Goal: Check status: Check status

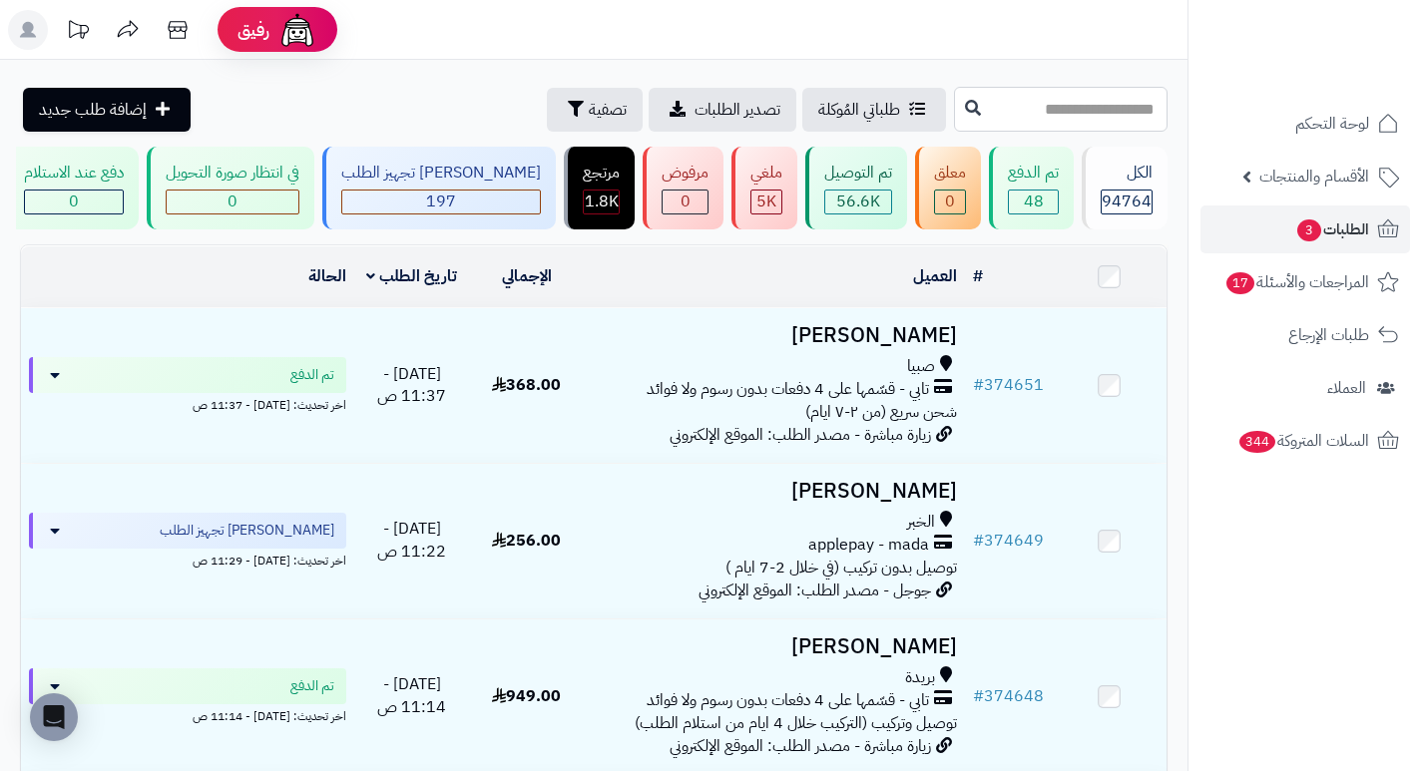
click at [1072, 114] on input "text" at bounding box center [1061, 109] width 214 height 45
click at [589, 109] on span "تصفية" at bounding box center [608, 109] width 38 height 24
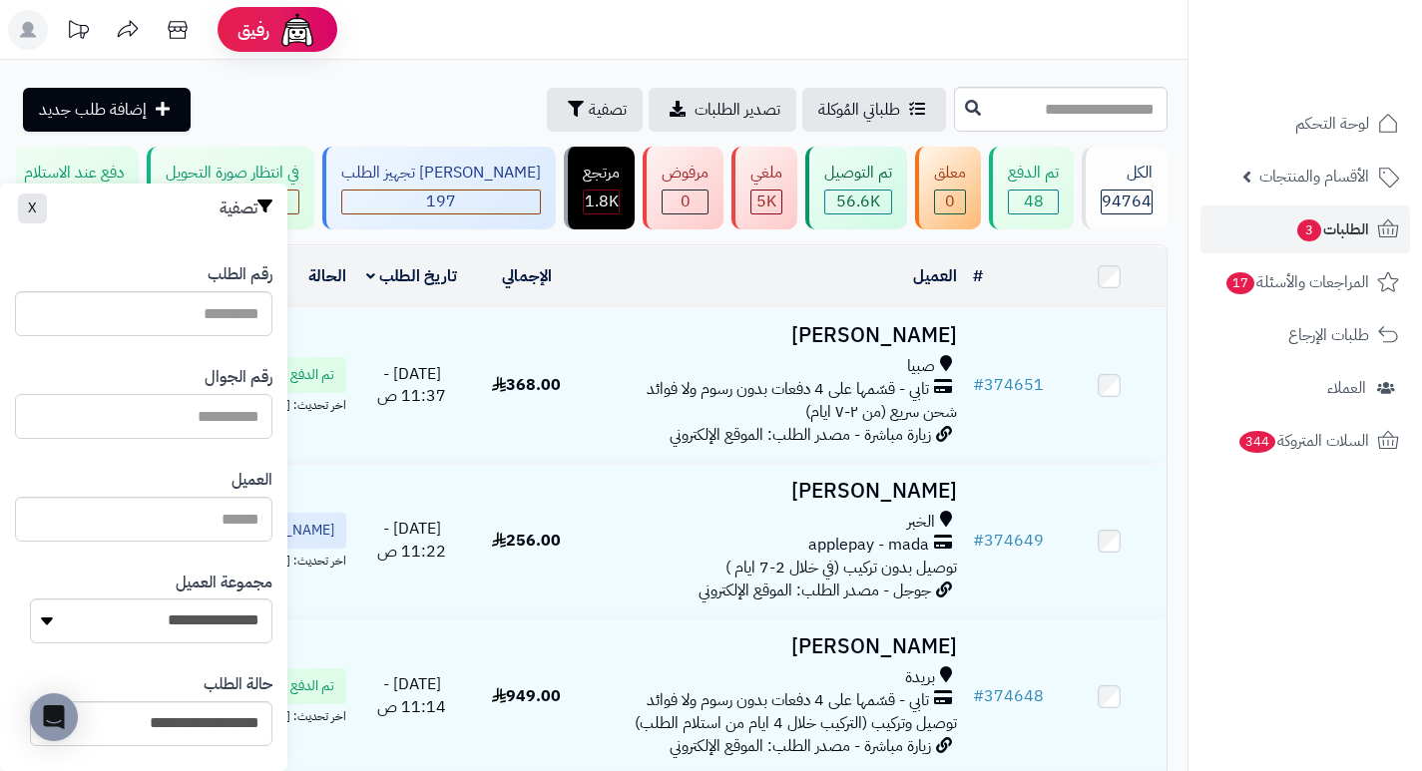
paste input "*********"
type input "*********"
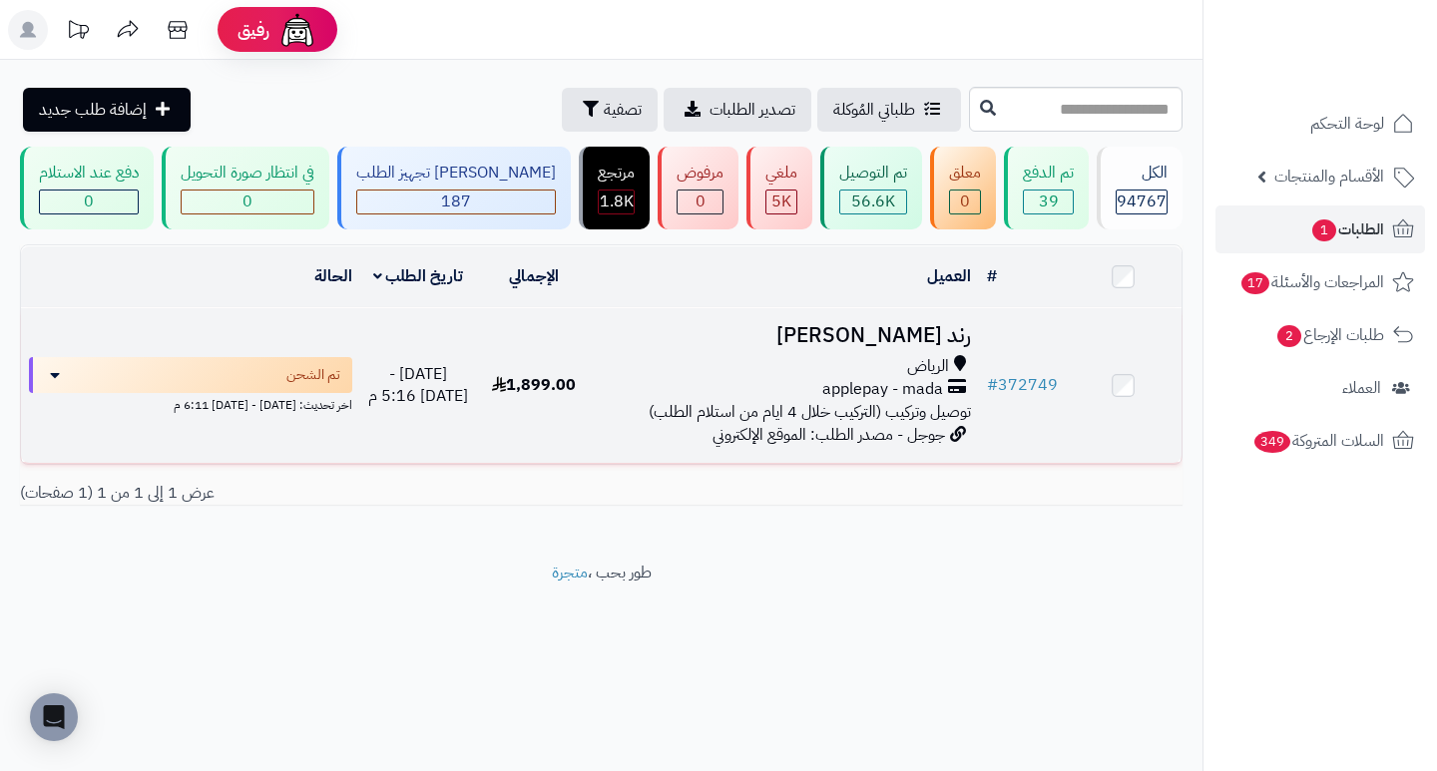
click at [915, 347] on h3 "رند السليمان" at bounding box center [785, 335] width 370 height 23
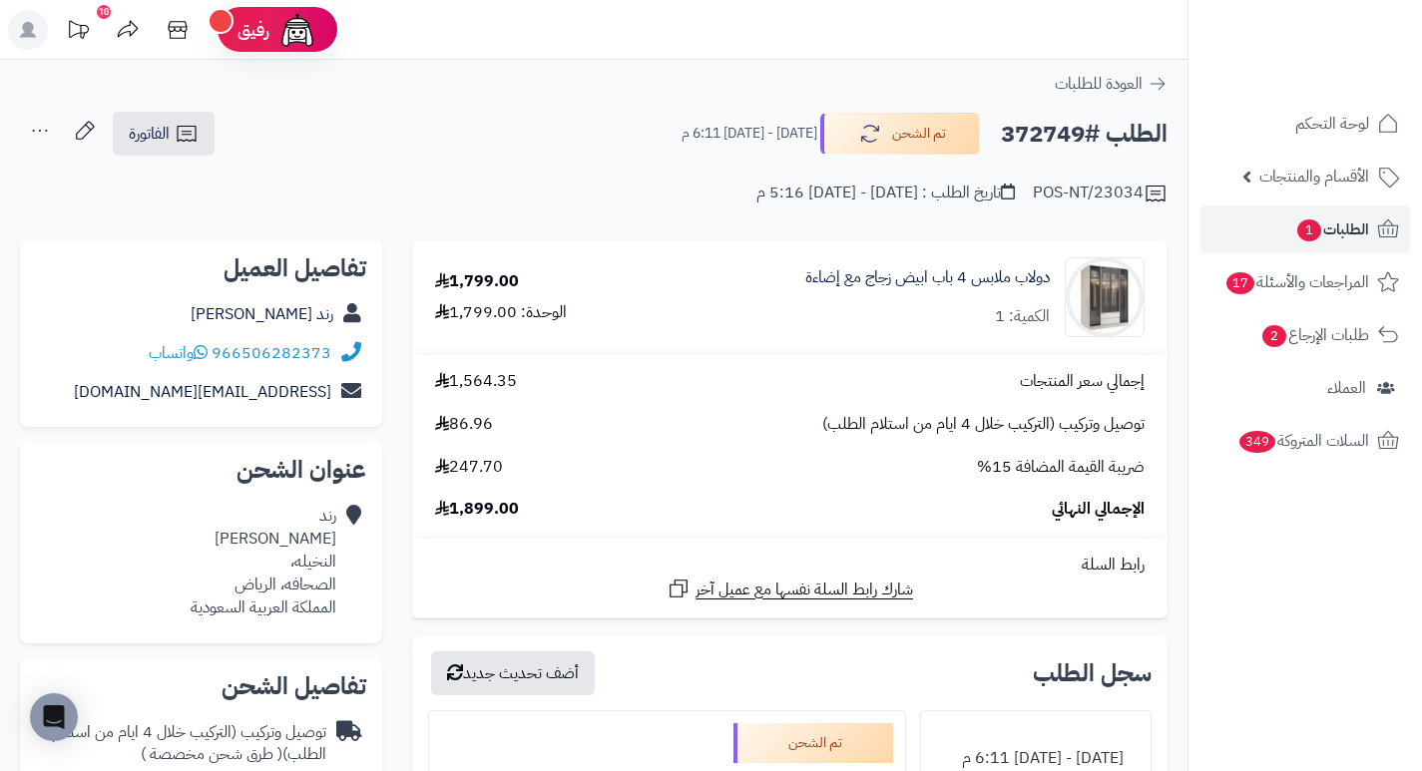
click at [1032, 147] on h2 "الطلب #372749" at bounding box center [1084, 134] width 167 height 41
copy h2 "372749"
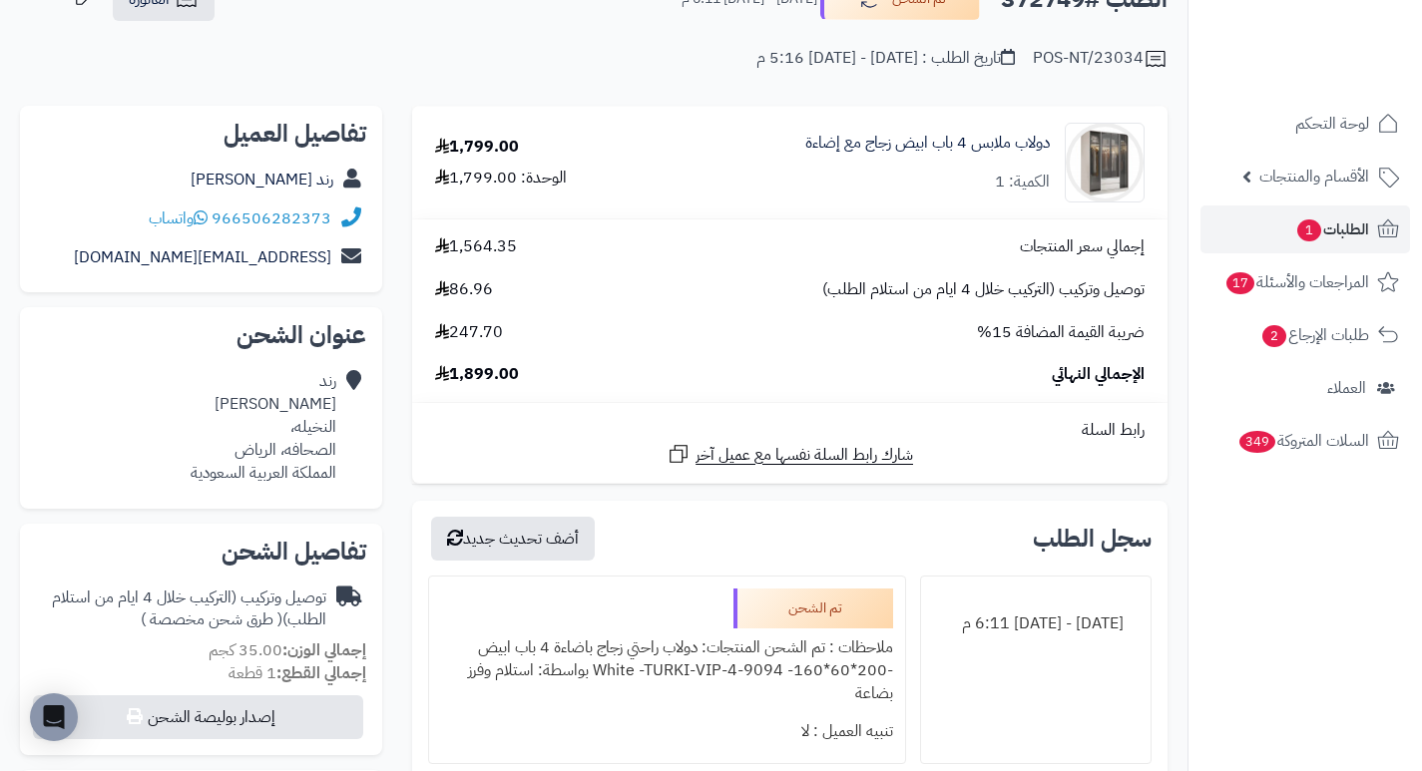
scroll to position [100, 0]
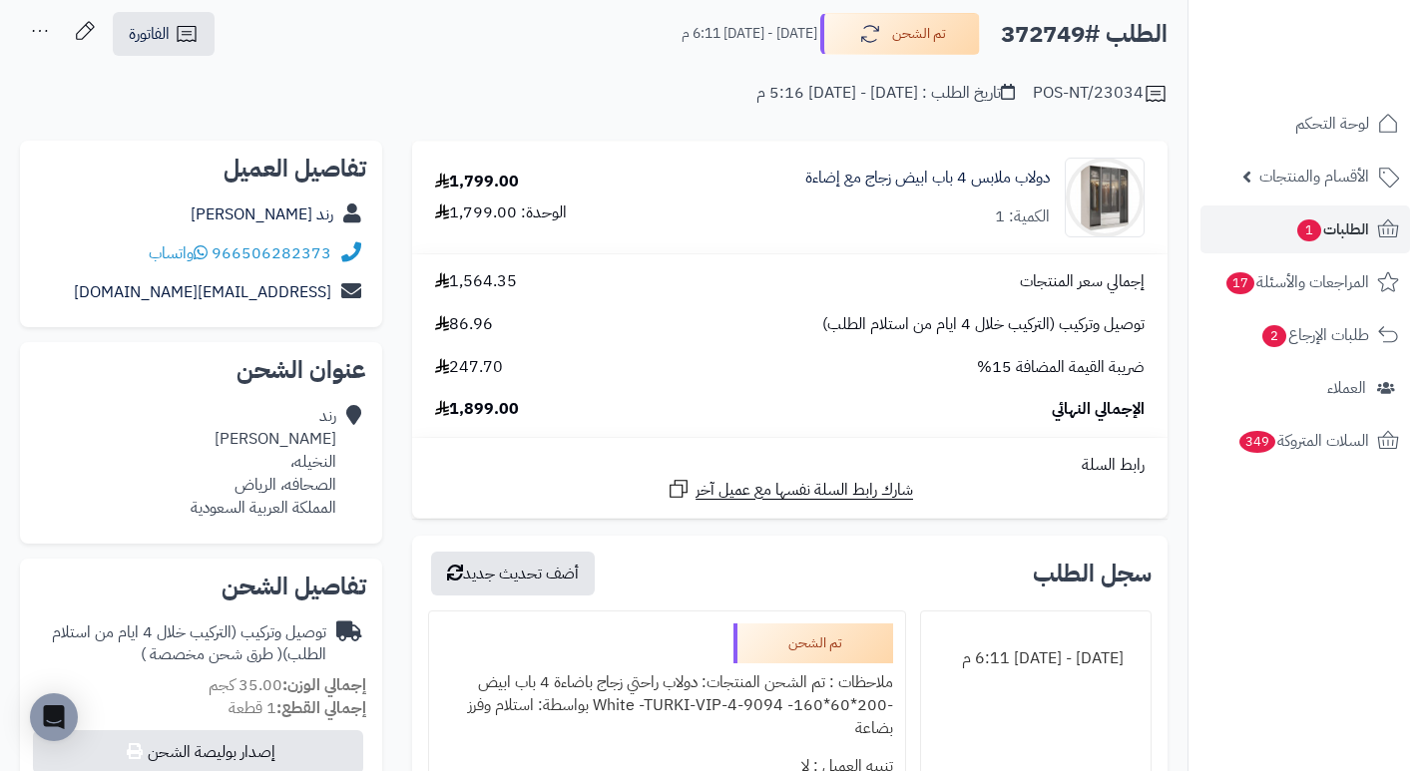
click at [889, 396] on div "إجمالي سعر المنتجات 1,564.35 توصيل وتركيب (التركيب خلال 4 ايام من استلام الطلب)…" at bounding box center [789, 345] width 739 height 151
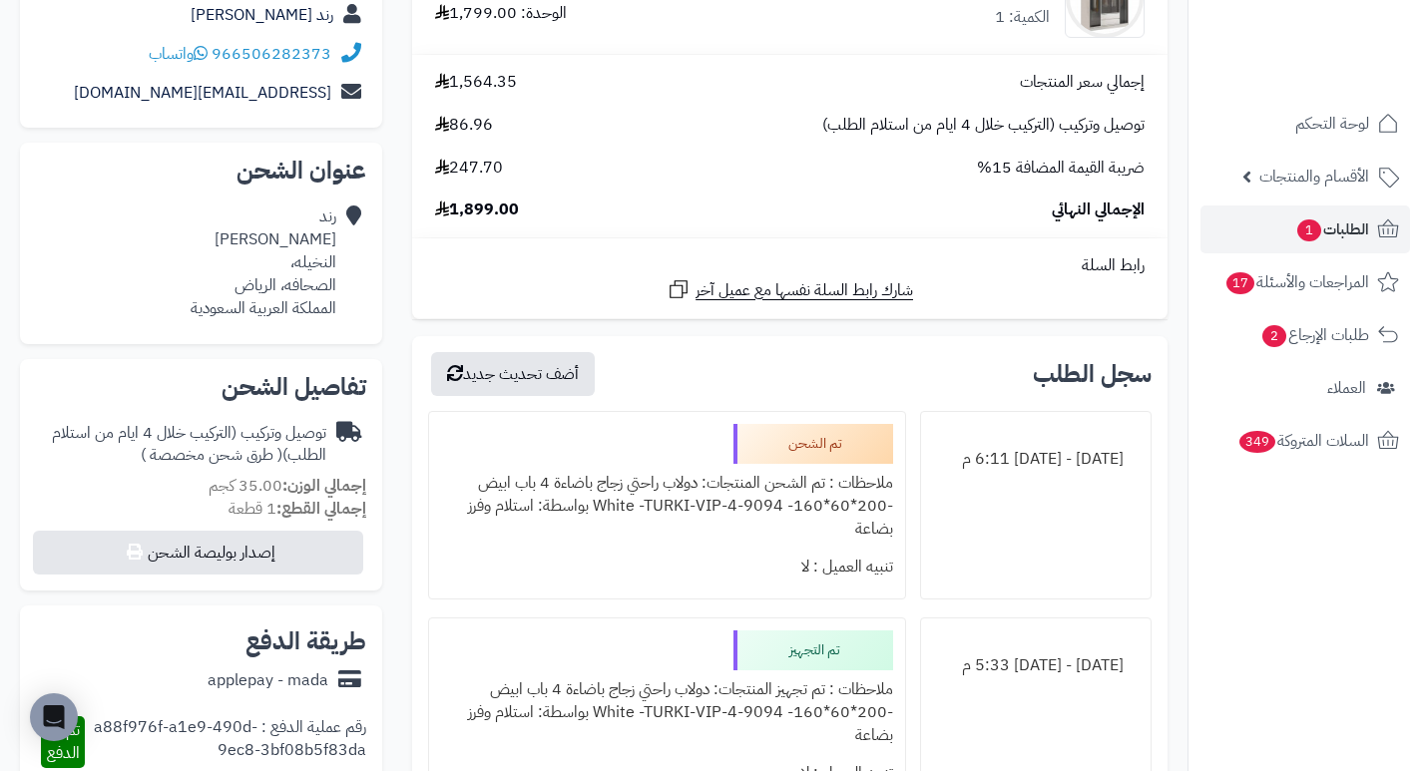
scroll to position [0, 0]
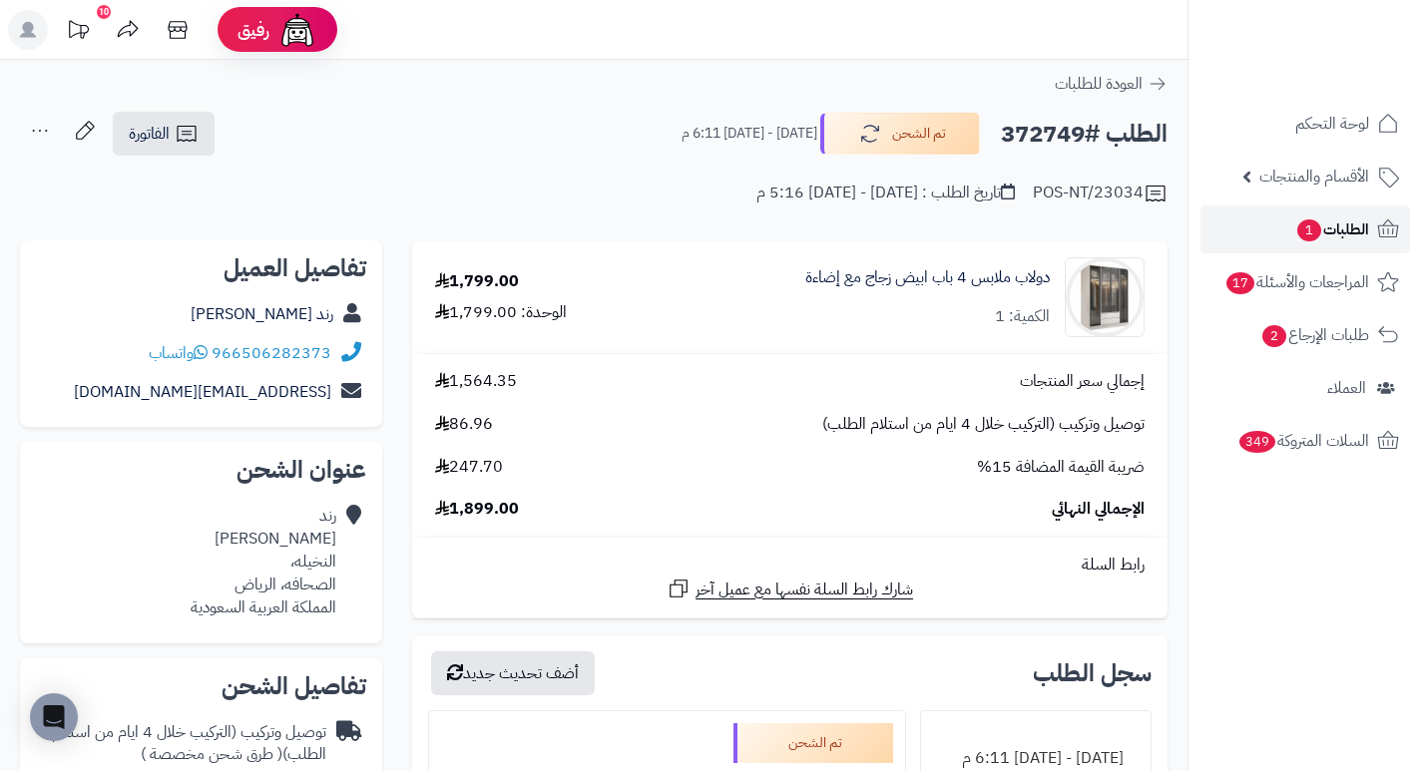
click at [1353, 227] on span "الطلبات 1" at bounding box center [1332, 230] width 74 height 28
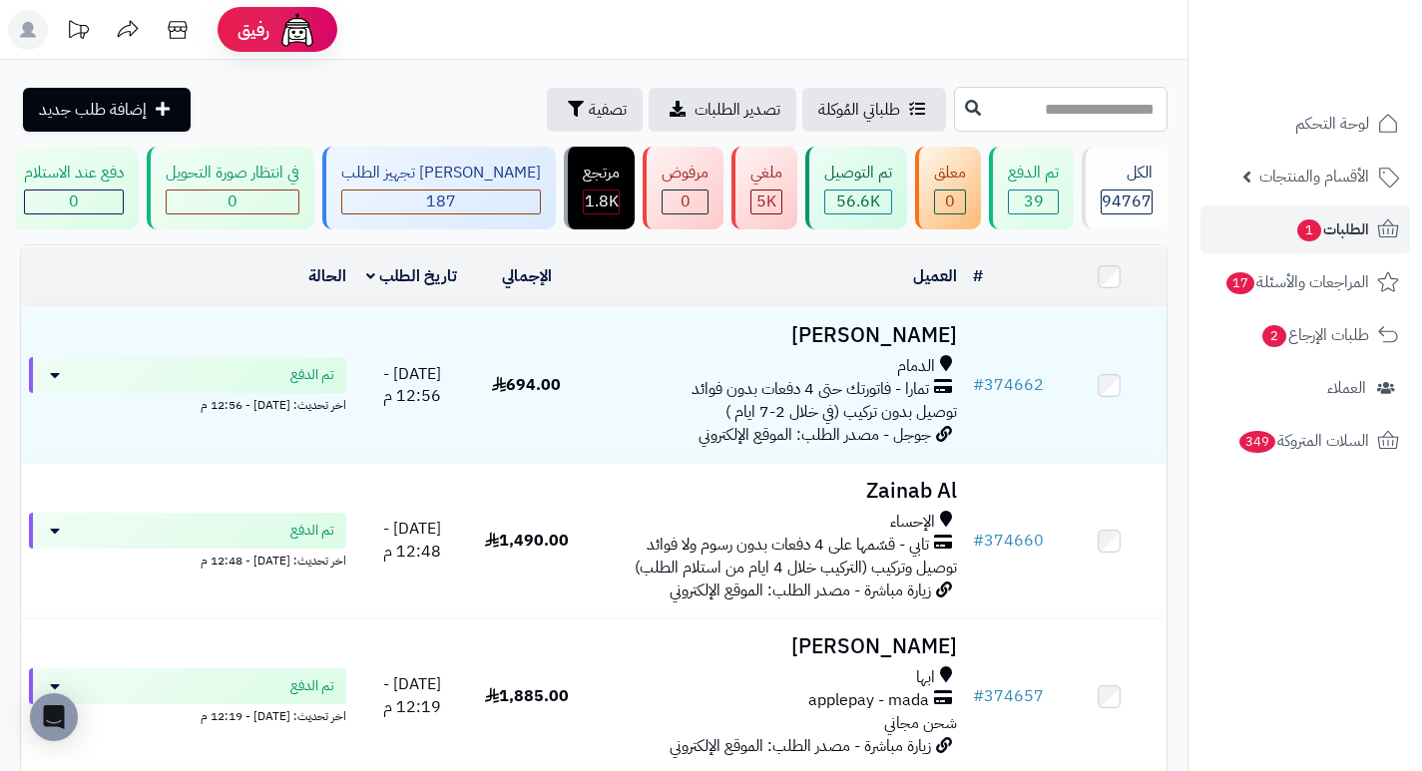
click at [1143, 112] on input "text" at bounding box center [1061, 109] width 214 height 45
click at [589, 110] on span "تصفية" at bounding box center [608, 109] width 38 height 24
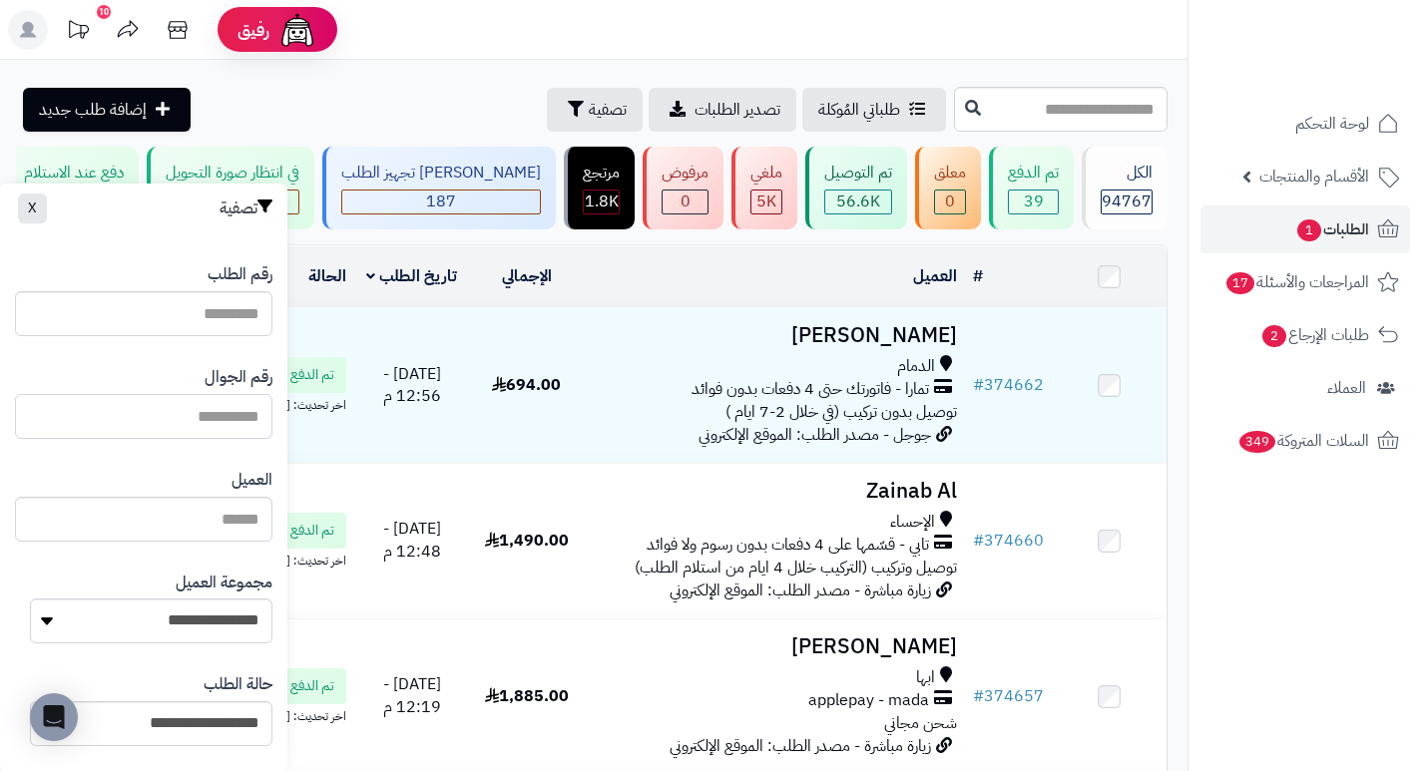
click at [199, 426] on input "text" at bounding box center [143, 416] width 257 height 45
type input "*********"
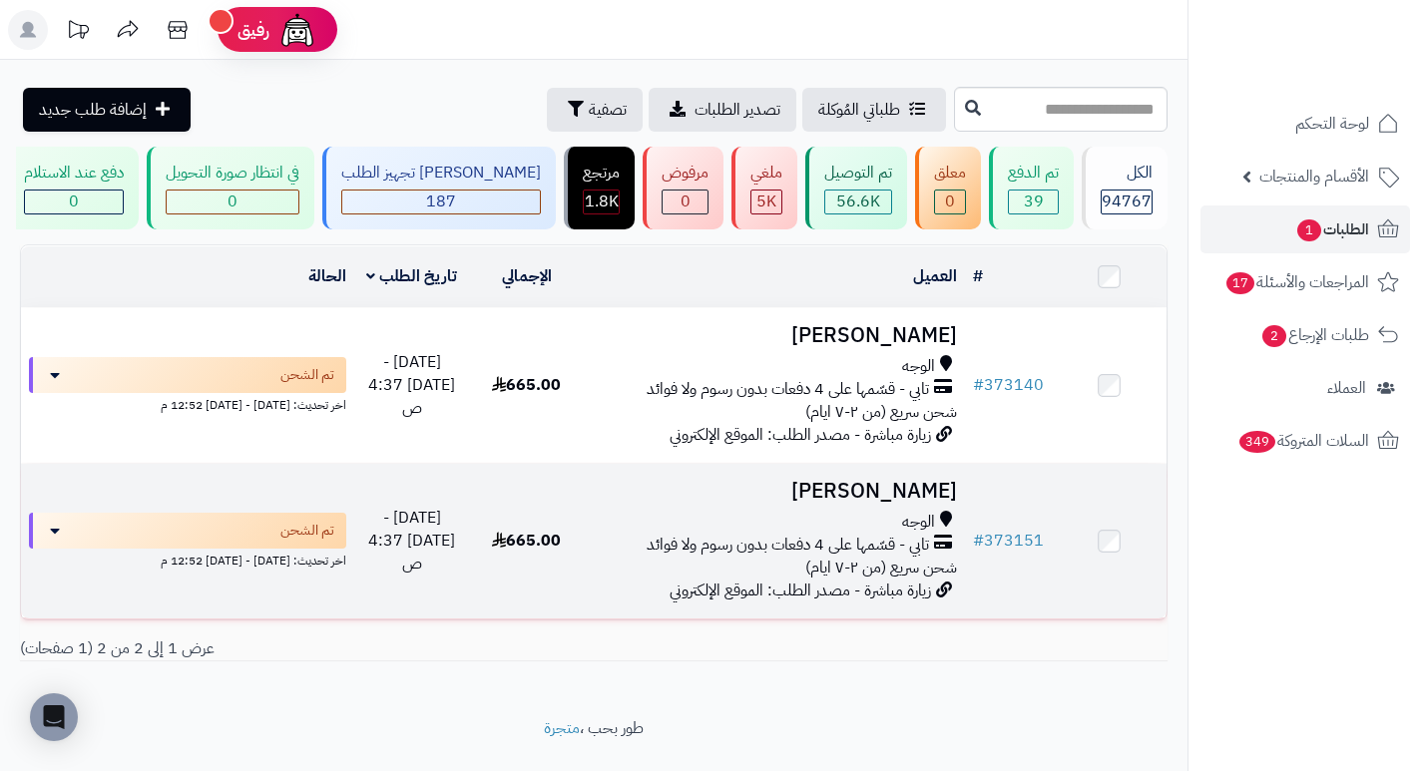
click at [929, 503] on h3 "[PERSON_NAME]" at bounding box center [774, 491] width 365 height 23
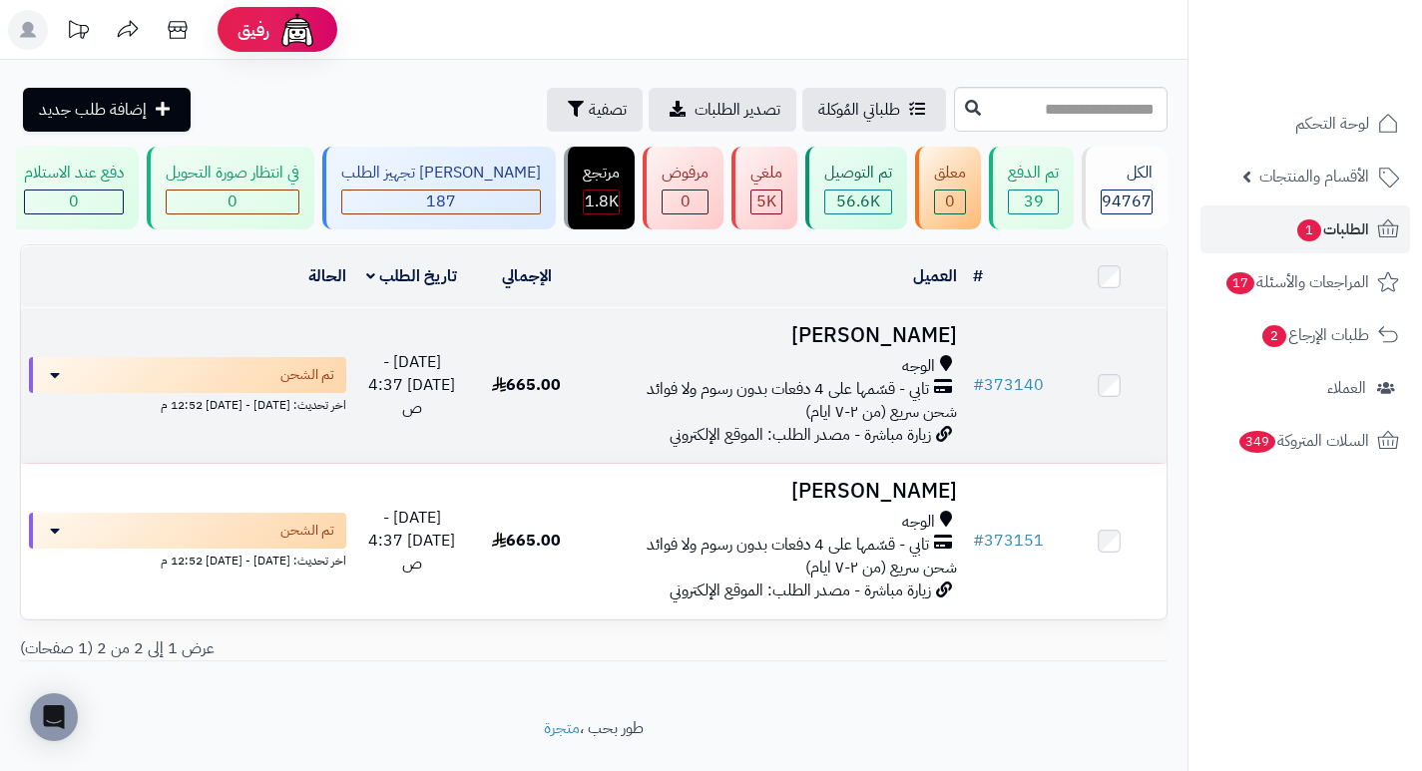
click at [920, 347] on h3 "[PERSON_NAME]" at bounding box center [774, 335] width 365 height 23
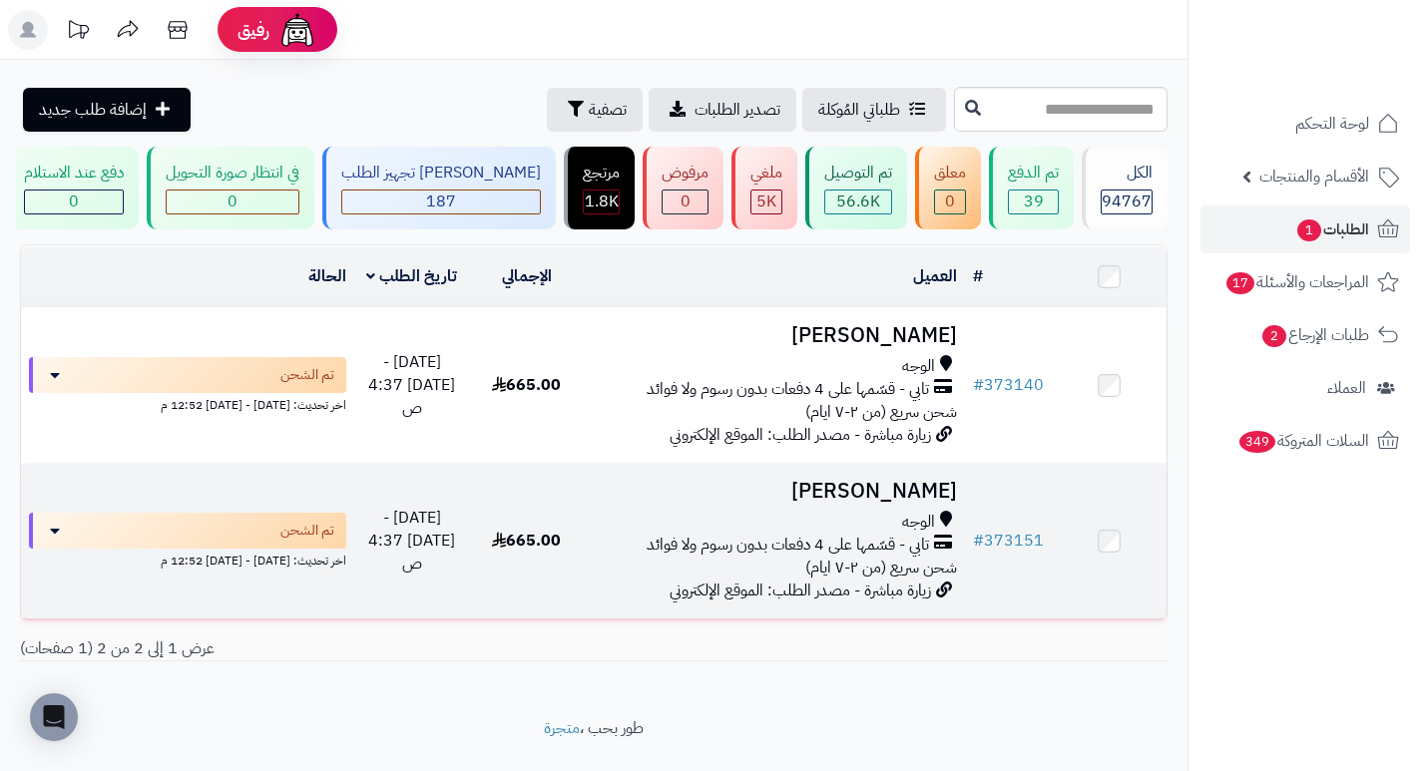
click at [901, 503] on h3 "[PERSON_NAME]" at bounding box center [774, 491] width 365 height 23
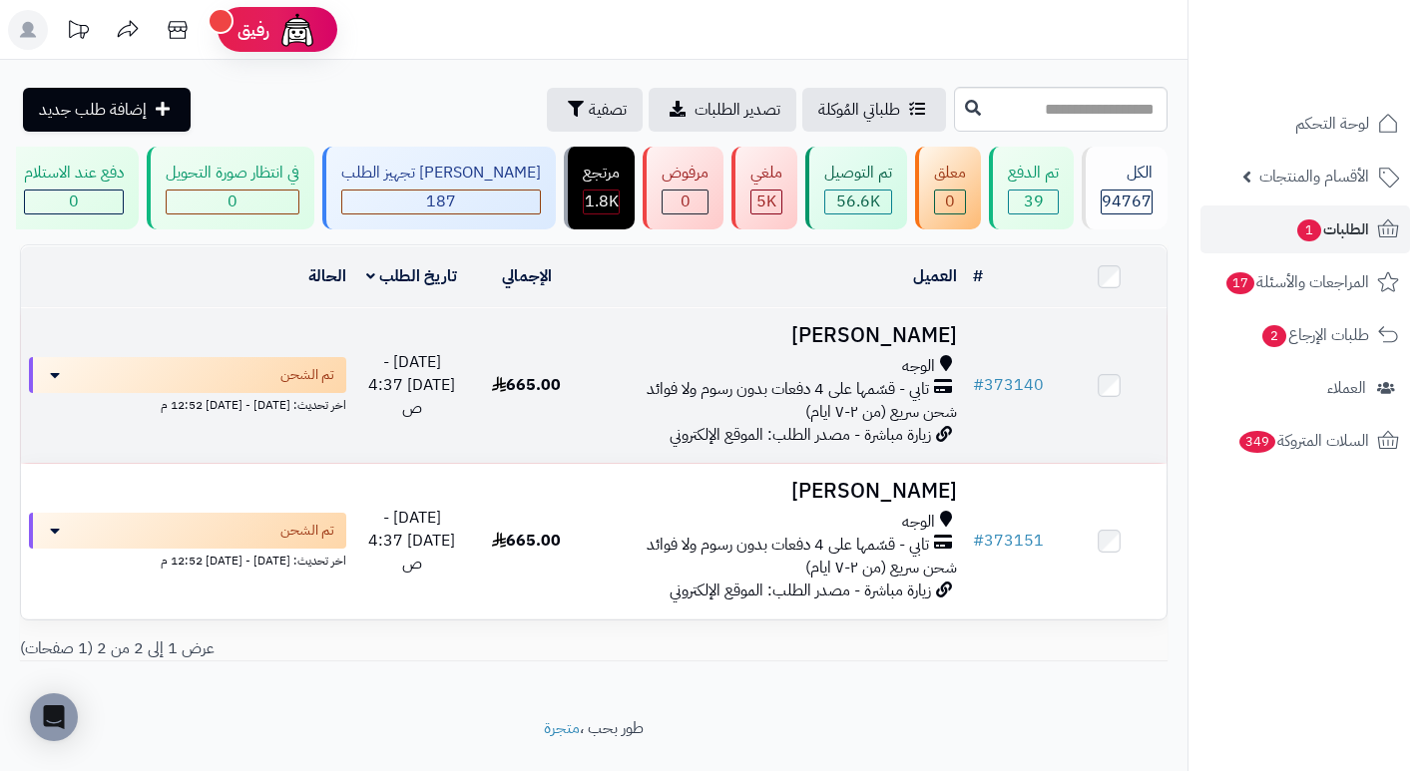
click at [916, 346] on h3 "[PERSON_NAME]" at bounding box center [774, 335] width 365 height 23
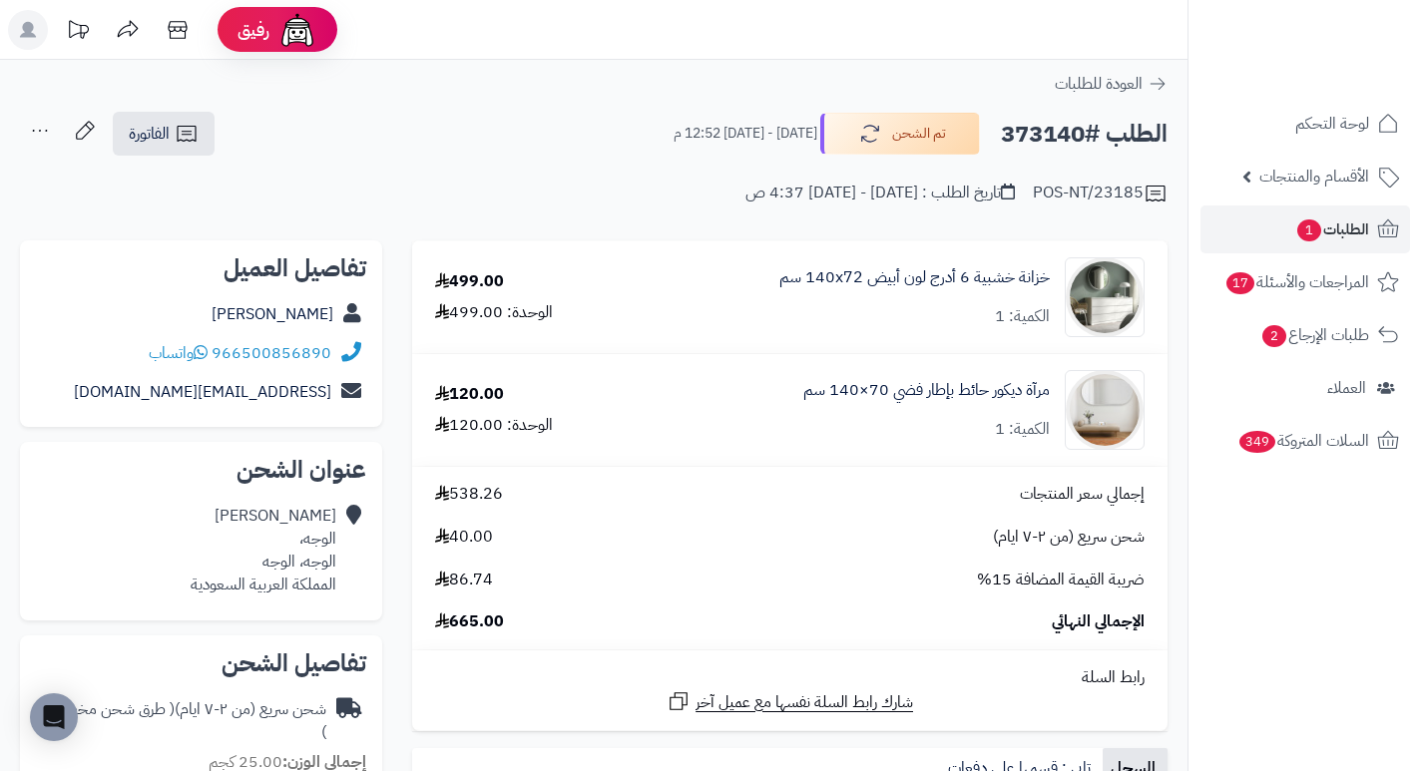
click at [1029, 136] on h2 "الطلب #373140" at bounding box center [1084, 134] width 167 height 41
copy h2 "373140"
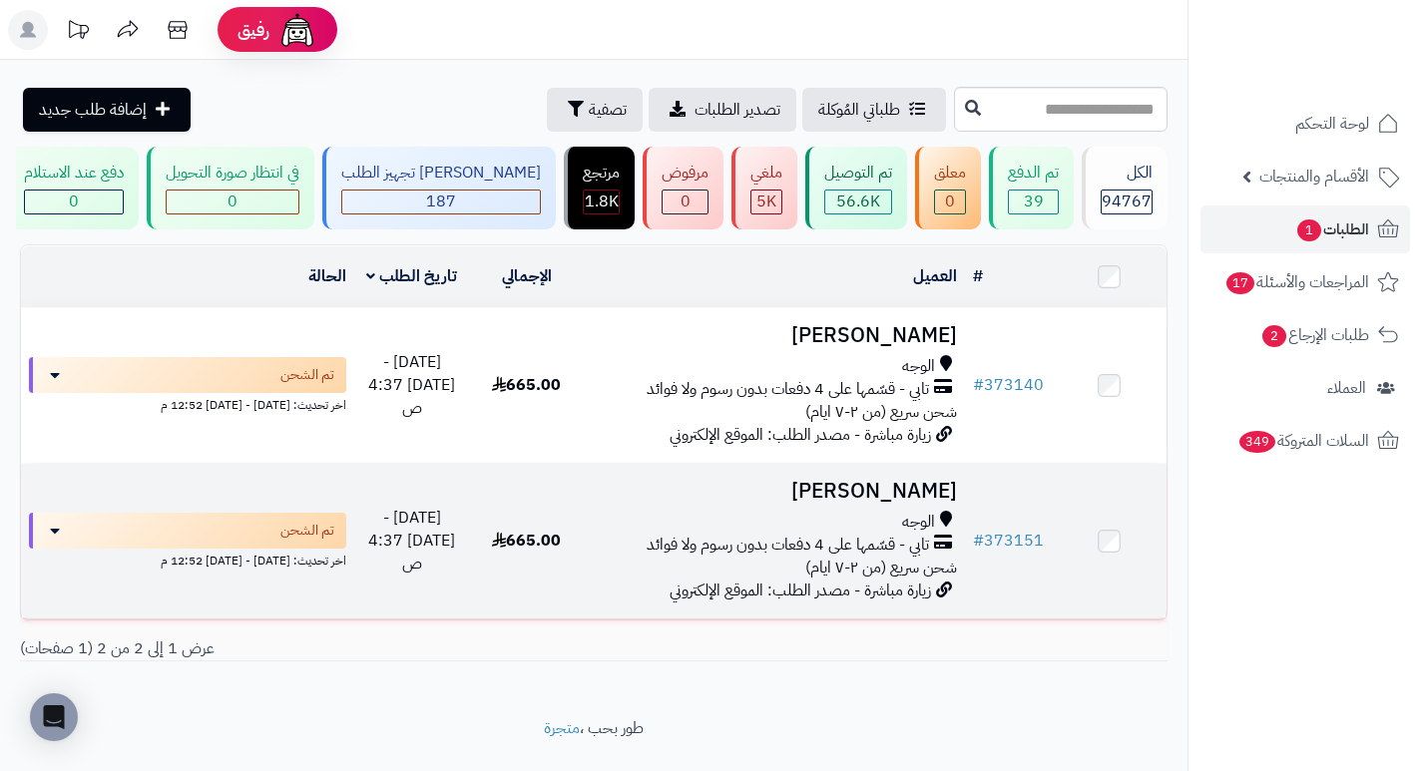
click at [873, 496] on h3 "[PERSON_NAME]" at bounding box center [774, 491] width 365 height 23
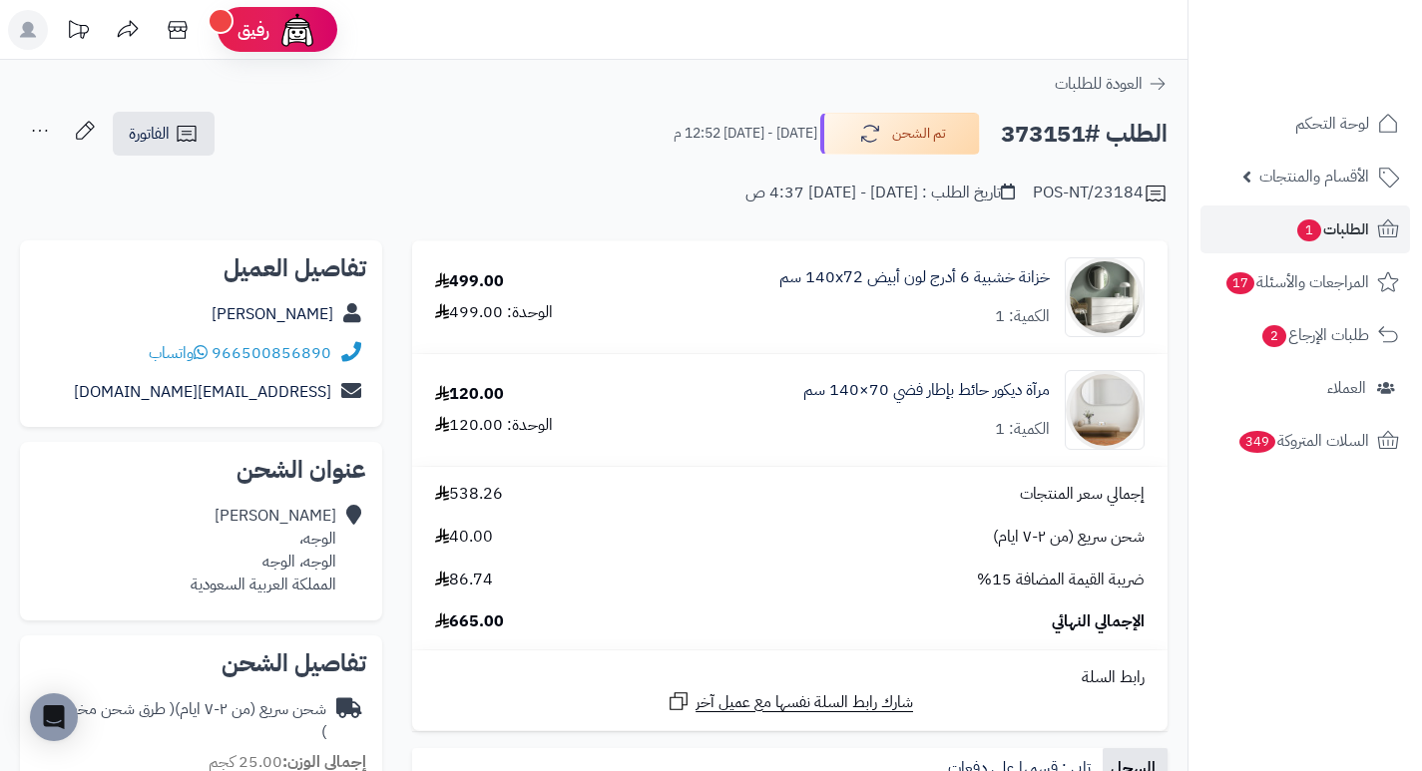
click at [1042, 131] on h2 "الطلب #373151" at bounding box center [1084, 134] width 167 height 41
copy h2 "373151"
click at [777, 483] on div "إجمالي سعر المنتجات 538.26" at bounding box center [789, 494] width 739 height 23
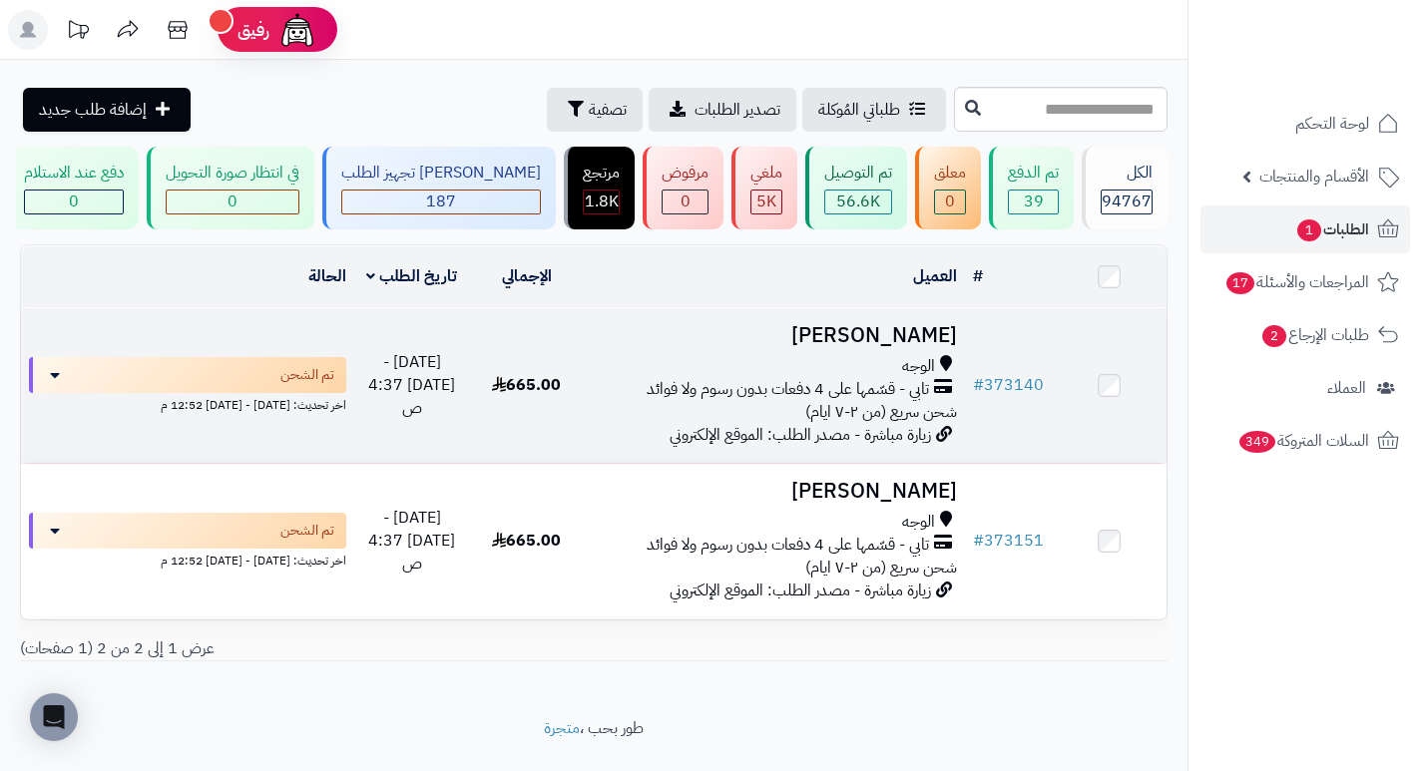
scroll to position [57, 0]
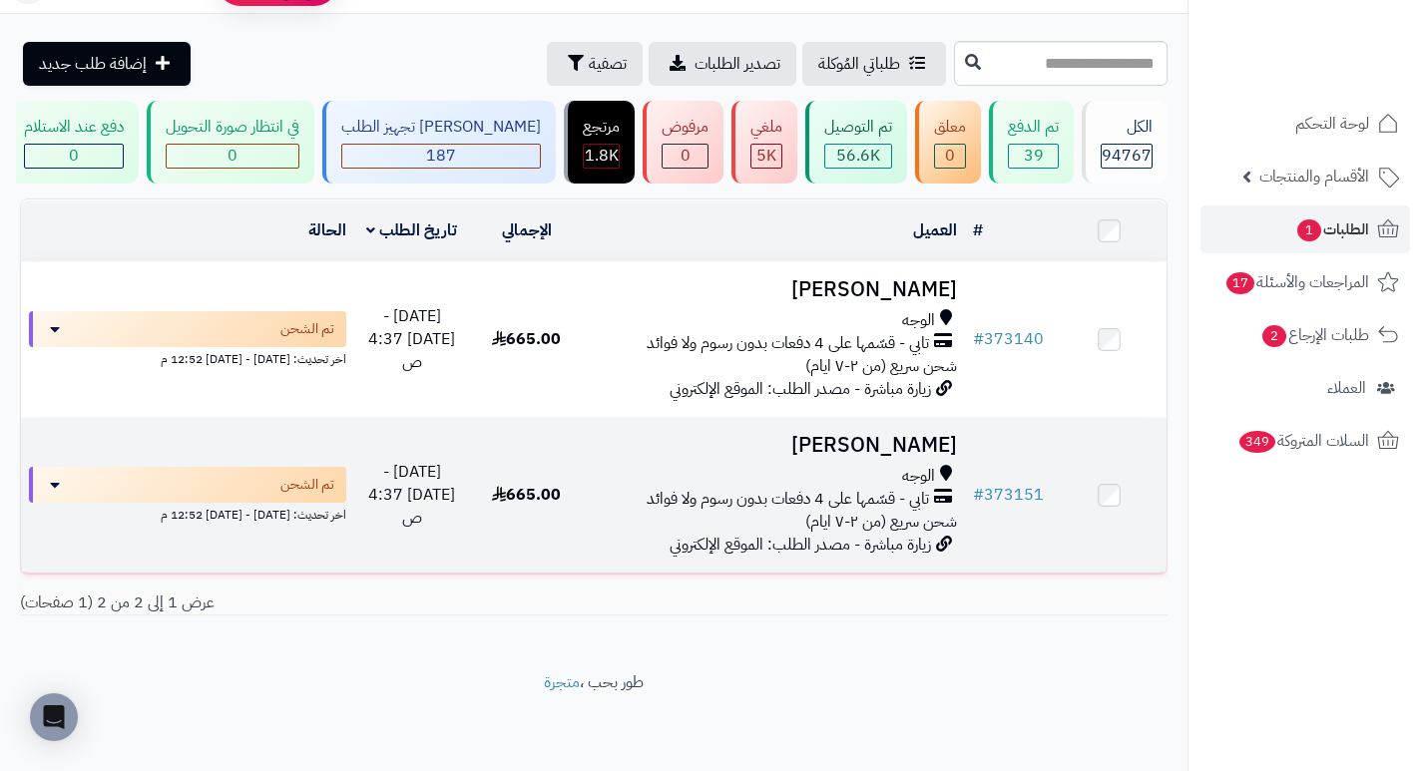
click at [930, 449] on h3 "[PERSON_NAME]" at bounding box center [774, 445] width 365 height 23
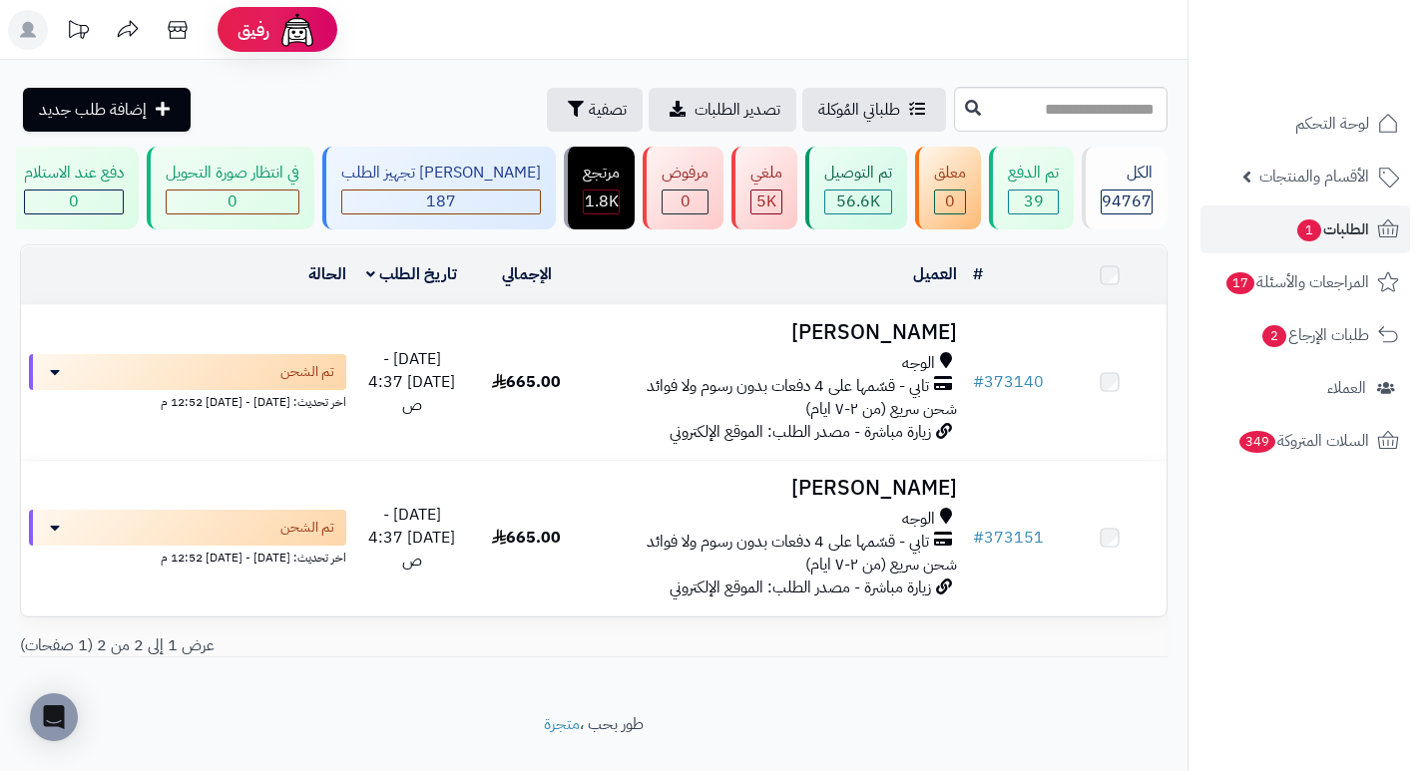
scroll to position [57, 0]
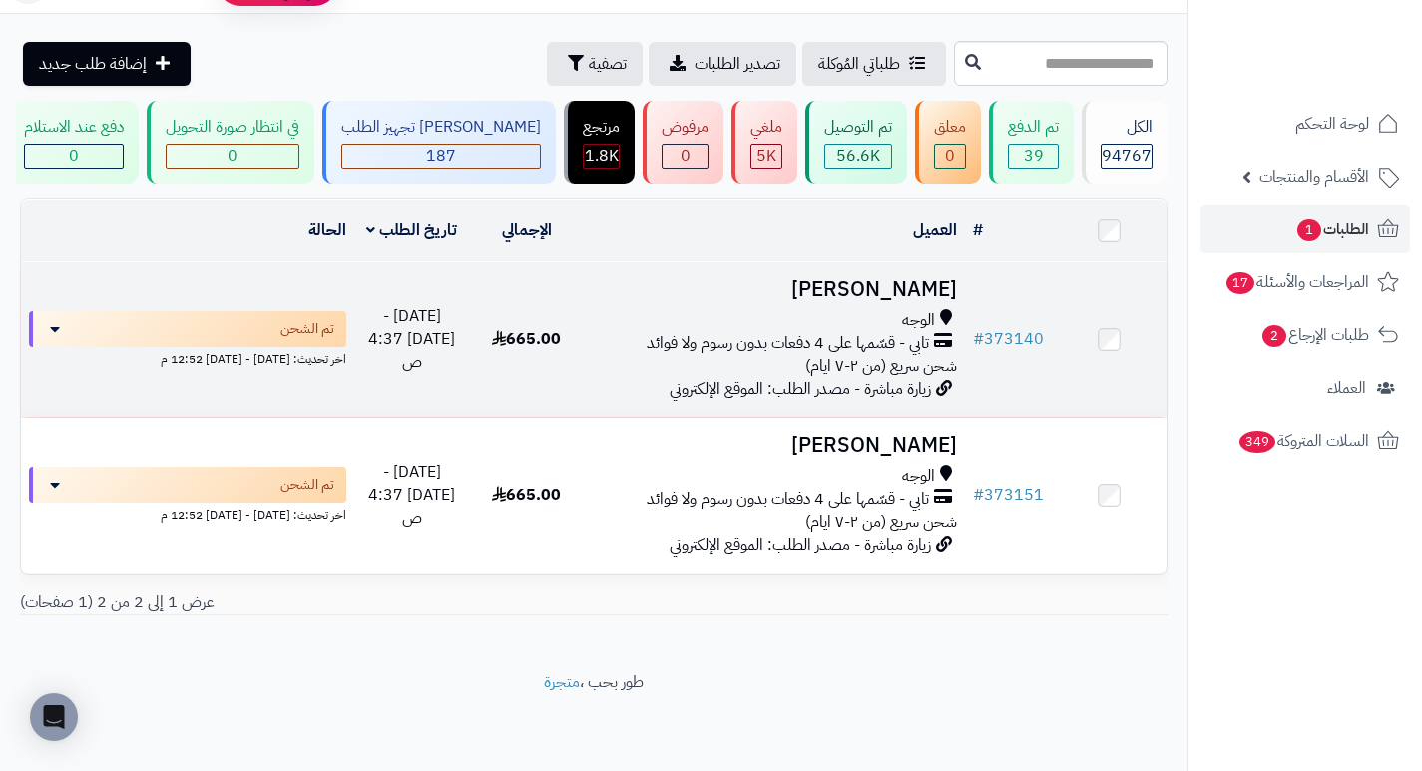
click at [863, 296] on h3 "[PERSON_NAME]" at bounding box center [774, 289] width 365 height 23
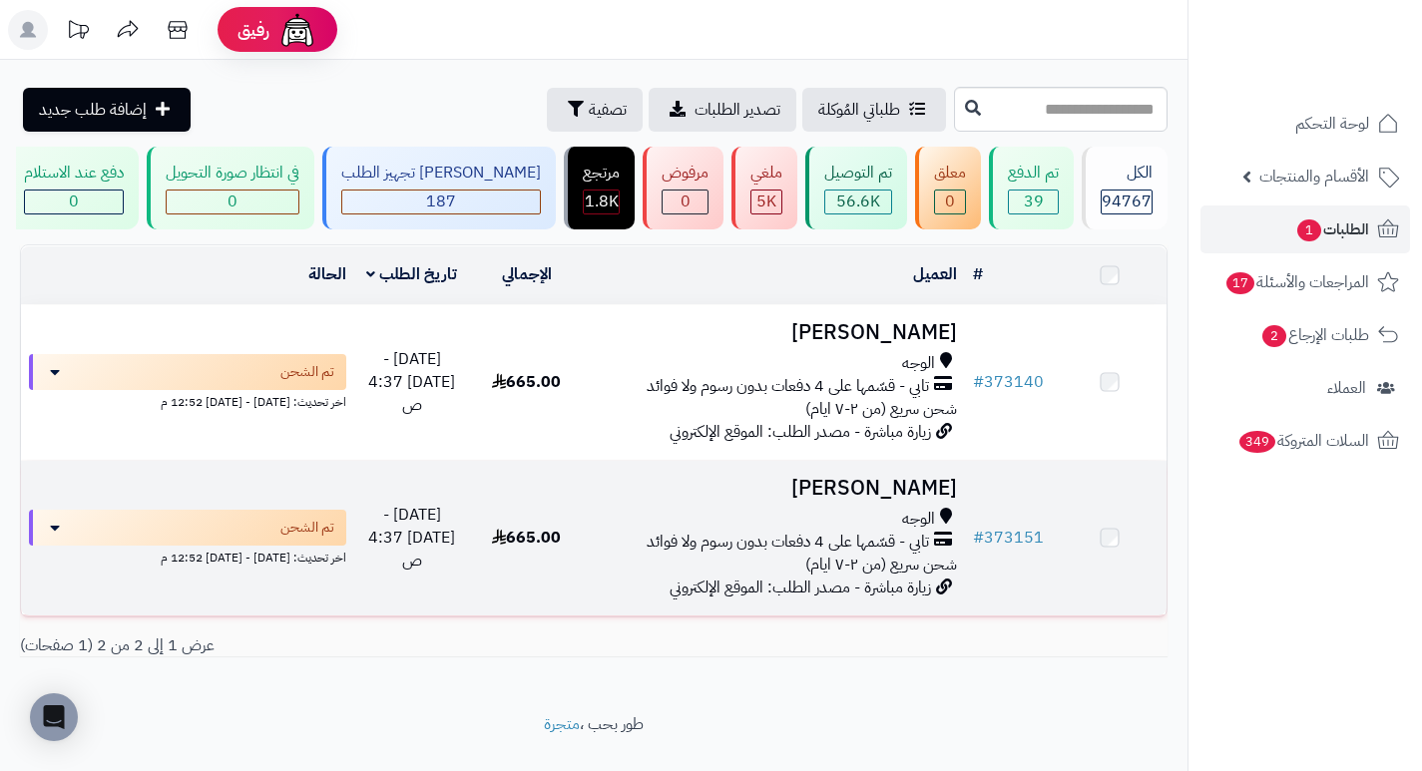
scroll to position [57, 0]
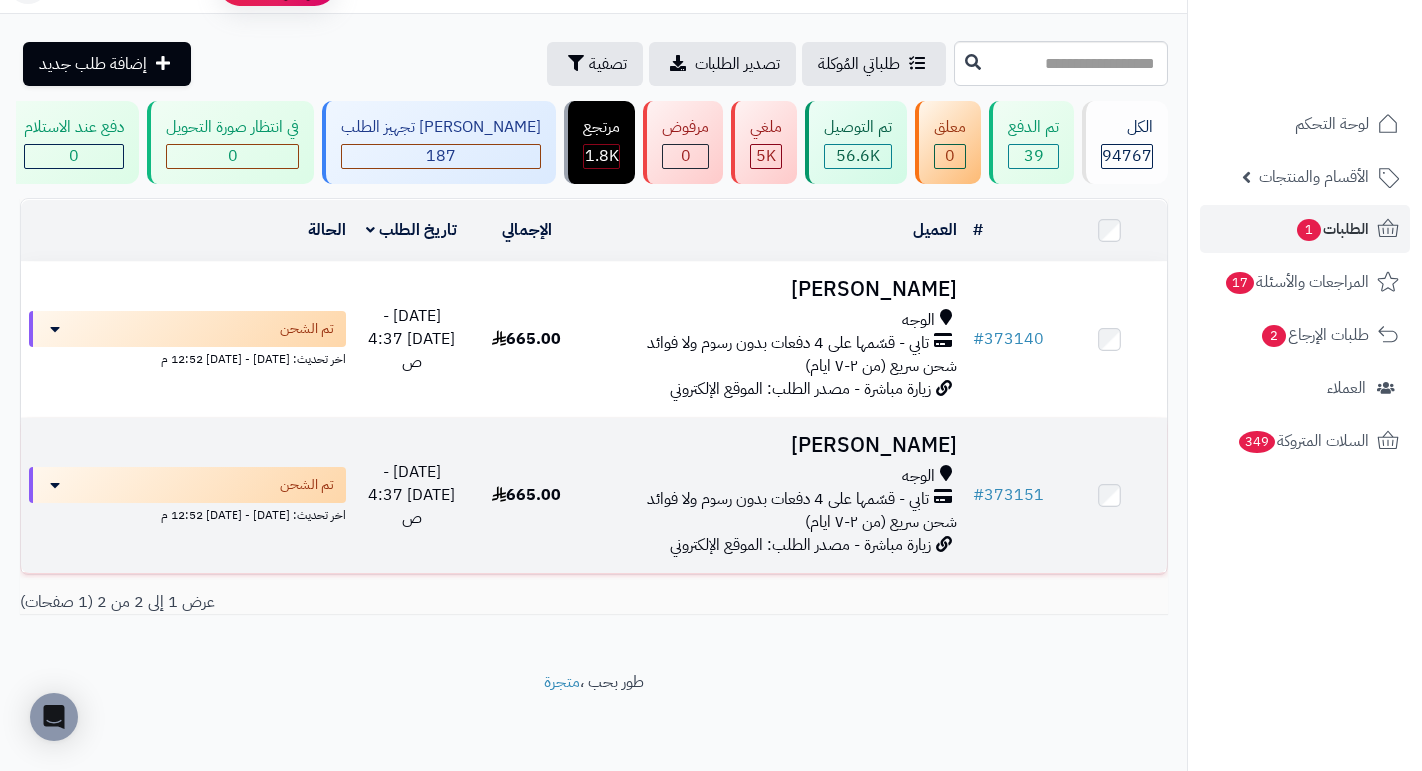
click at [901, 454] on h3 "[PERSON_NAME]" at bounding box center [774, 445] width 365 height 23
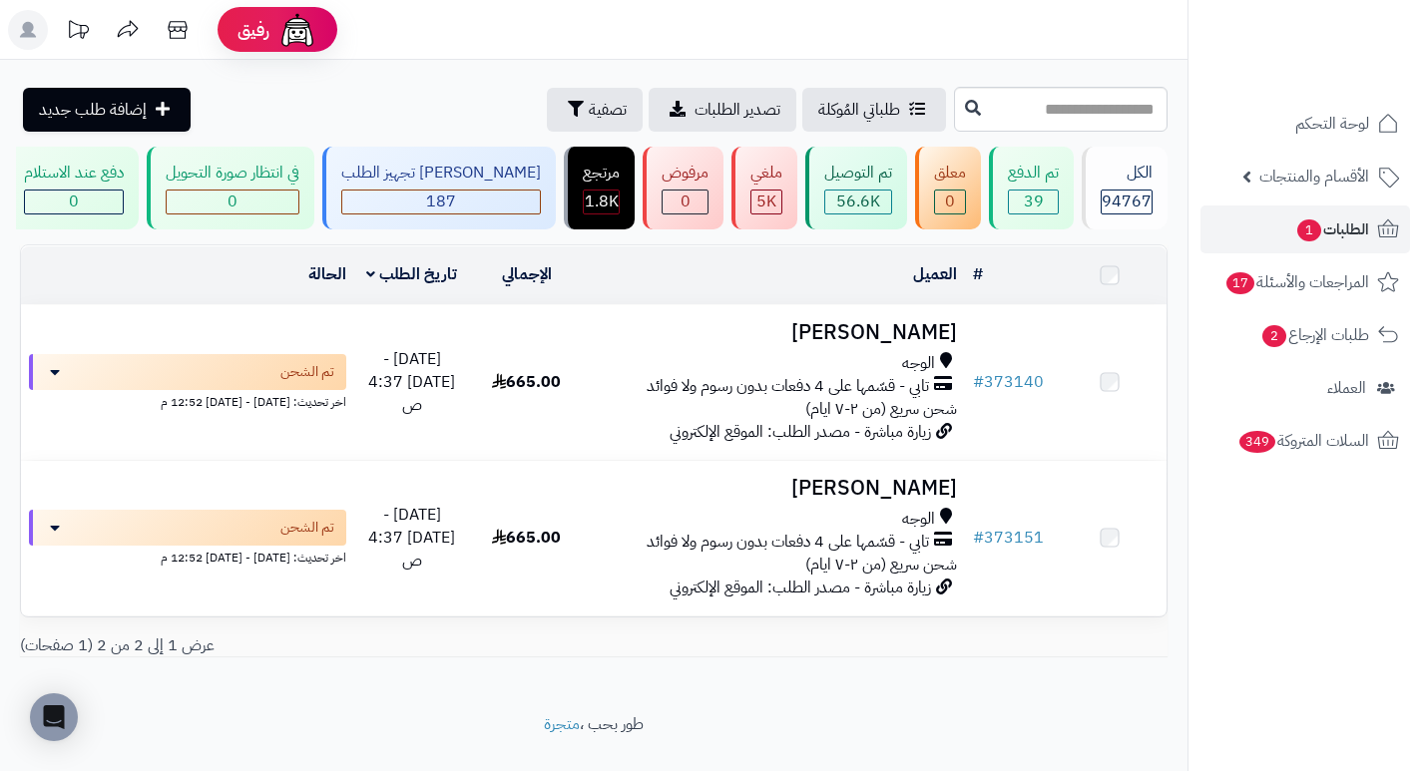
scroll to position [57, 0]
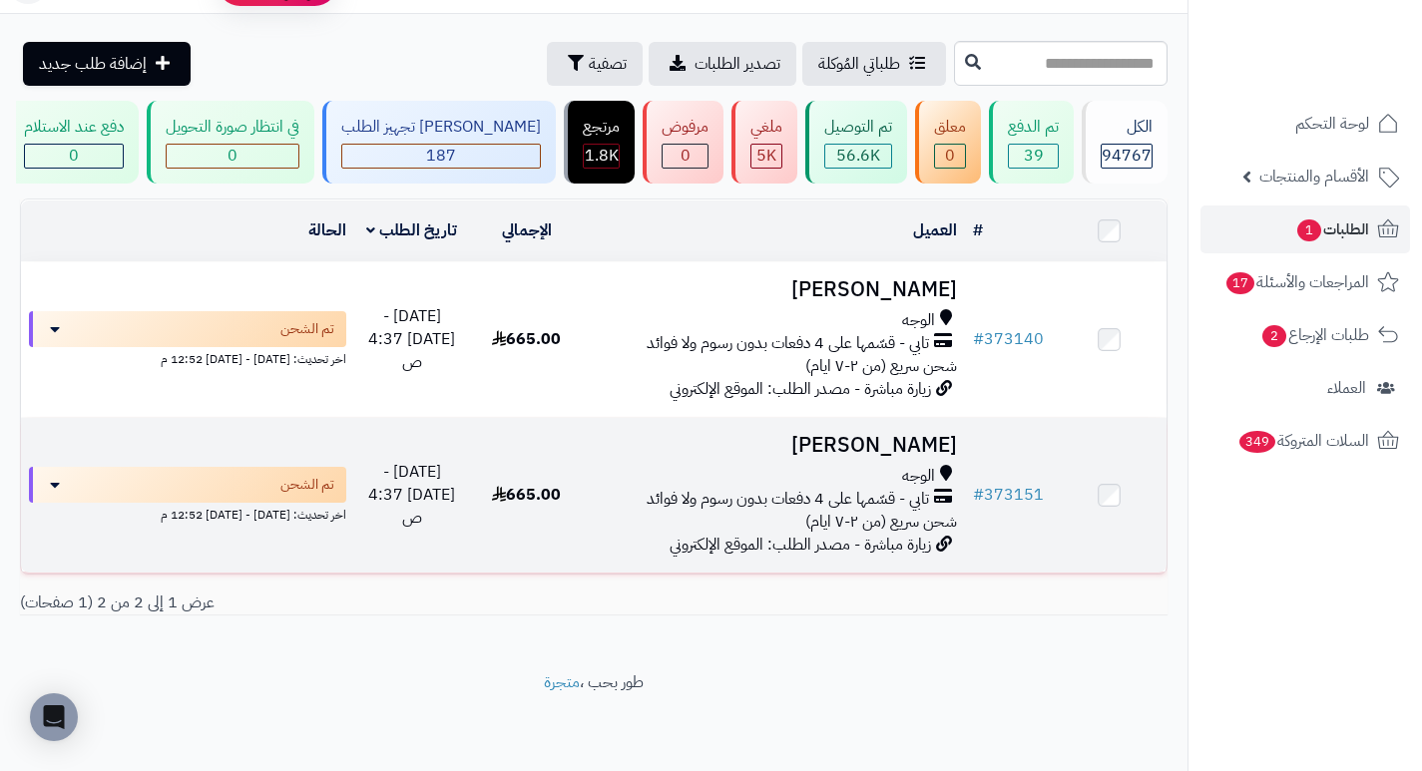
click at [896, 441] on h3 "[PERSON_NAME]" at bounding box center [774, 445] width 365 height 23
